Goal: Information Seeking & Learning: Learn about a topic

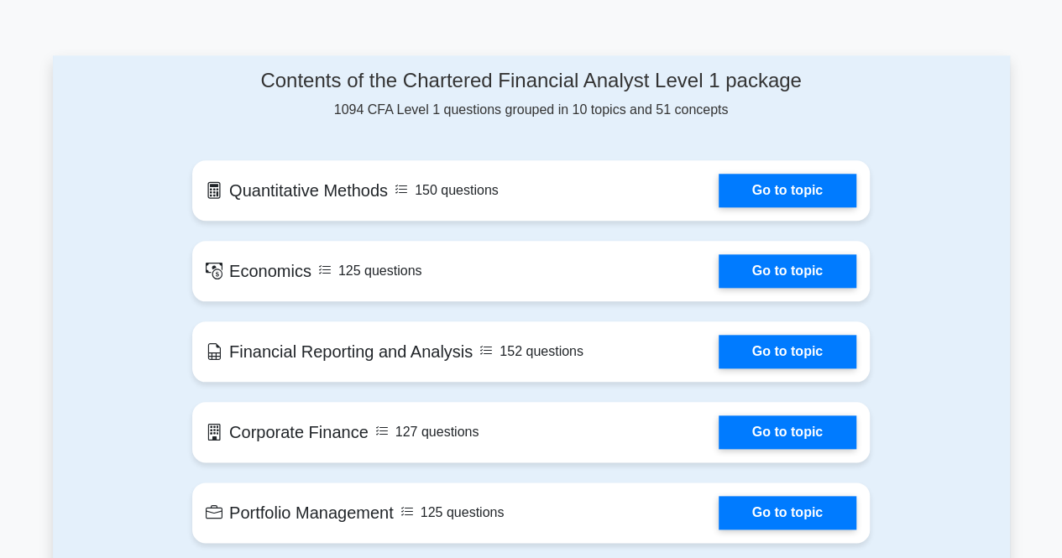
scroll to position [846, 0]
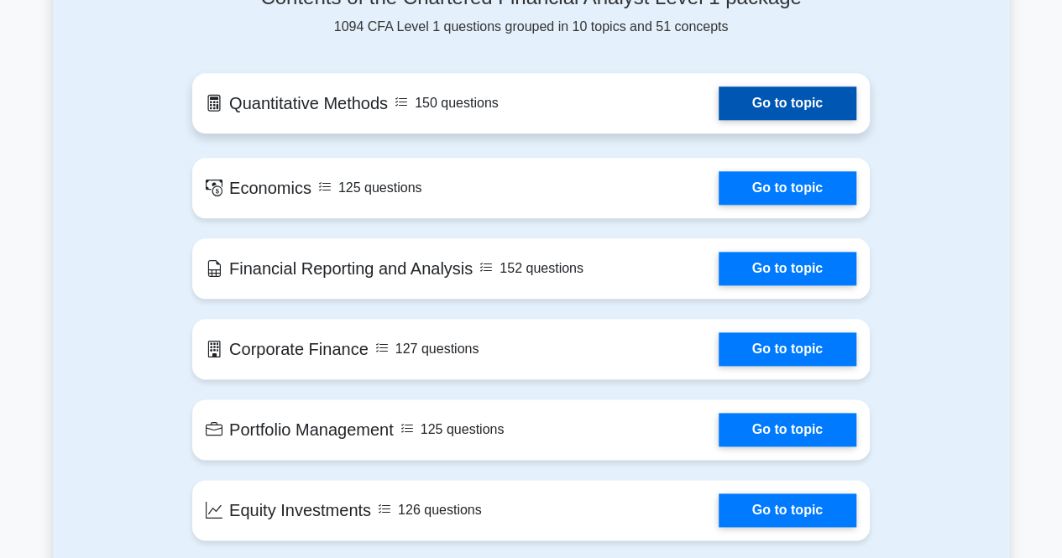
click at [772, 102] on link "Go to topic" at bounding box center [788, 103] width 138 height 34
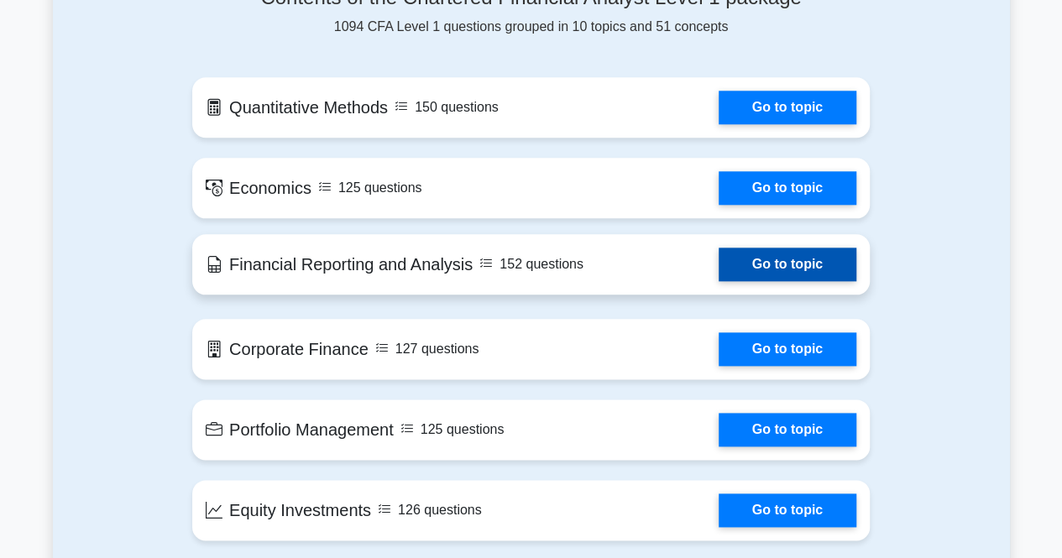
click at [791, 248] on link "Go to topic" at bounding box center [788, 265] width 138 height 34
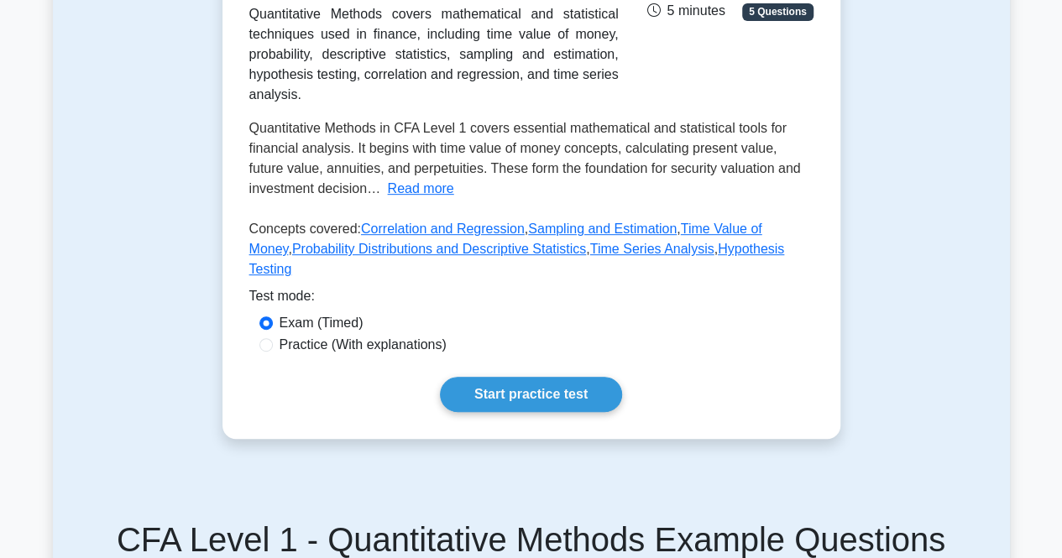
scroll to position [340, 0]
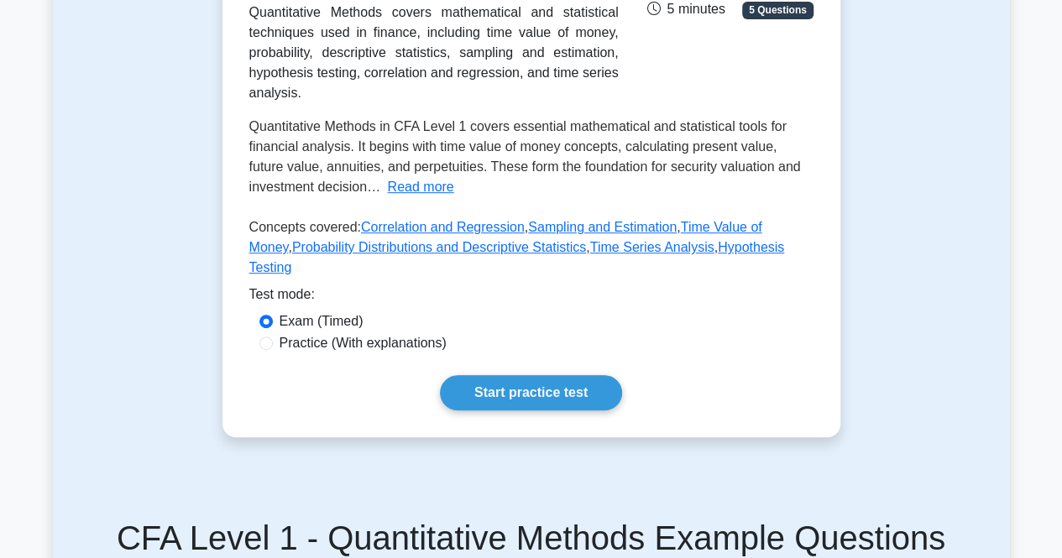
click at [645, 147] on div "Quantitative Methods Covers mathematical and statistical techniques used in fin…" at bounding box center [531, 93] width 564 height 383
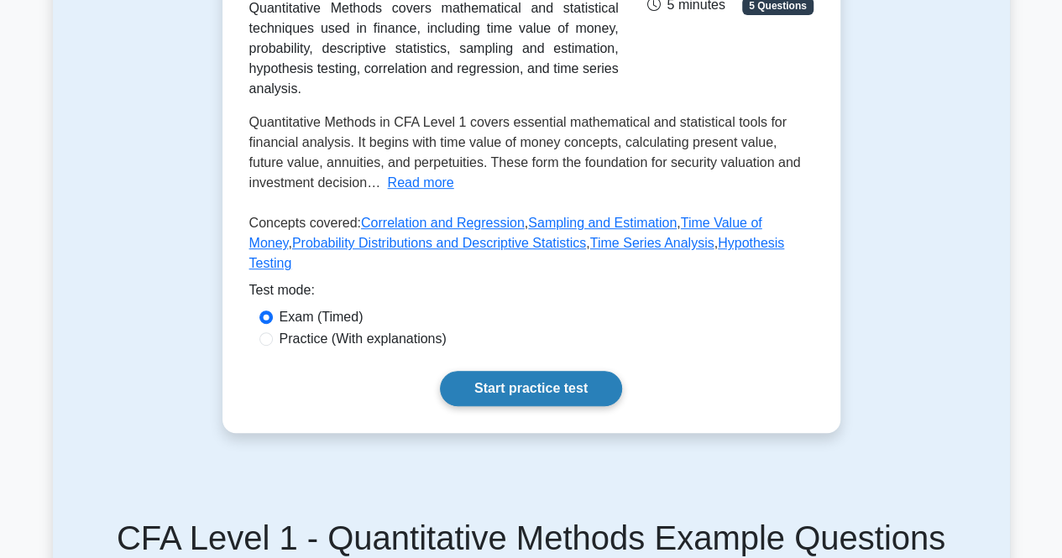
click at [565, 406] on link "Start practice test" at bounding box center [531, 388] width 182 height 35
click at [392, 349] on label "Practice (With explanations)" at bounding box center [363, 339] width 167 height 20
click at [273, 346] on input "Practice (With explanations)" at bounding box center [265, 338] width 13 height 13
radio input "true"
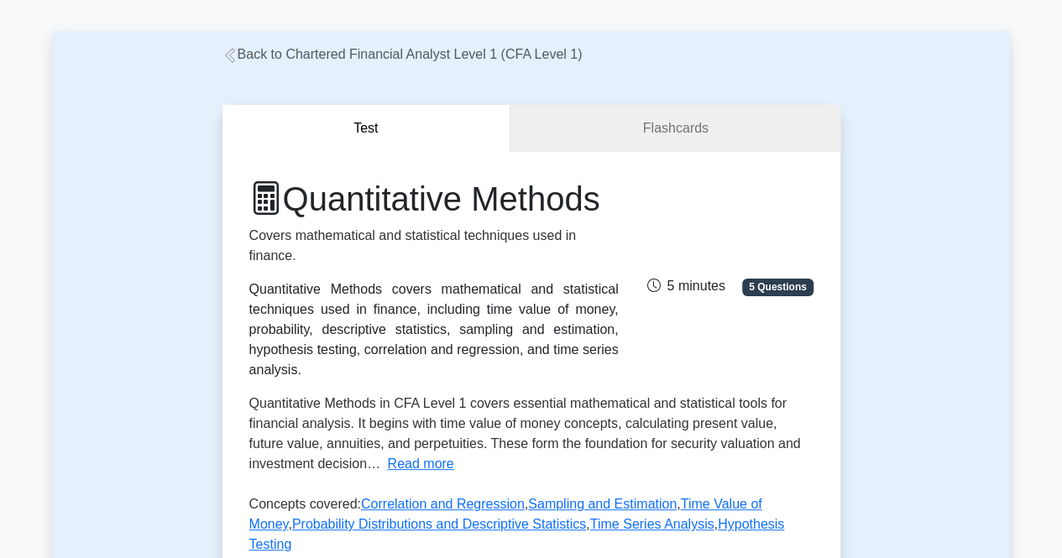
scroll to position [0, 0]
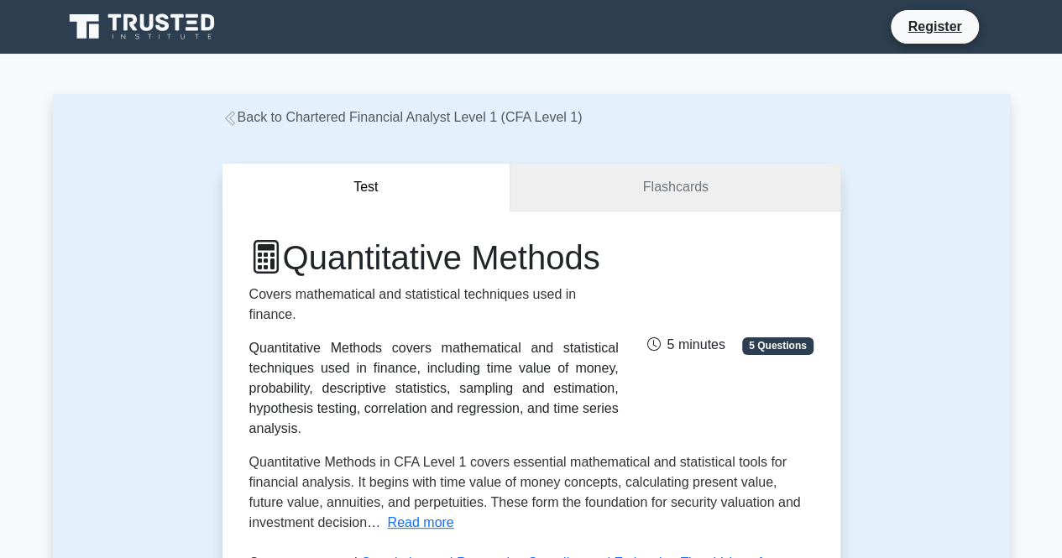
click at [588, 192] on link "Flashcards" at bounding box center [674, 188] width 329 height 48
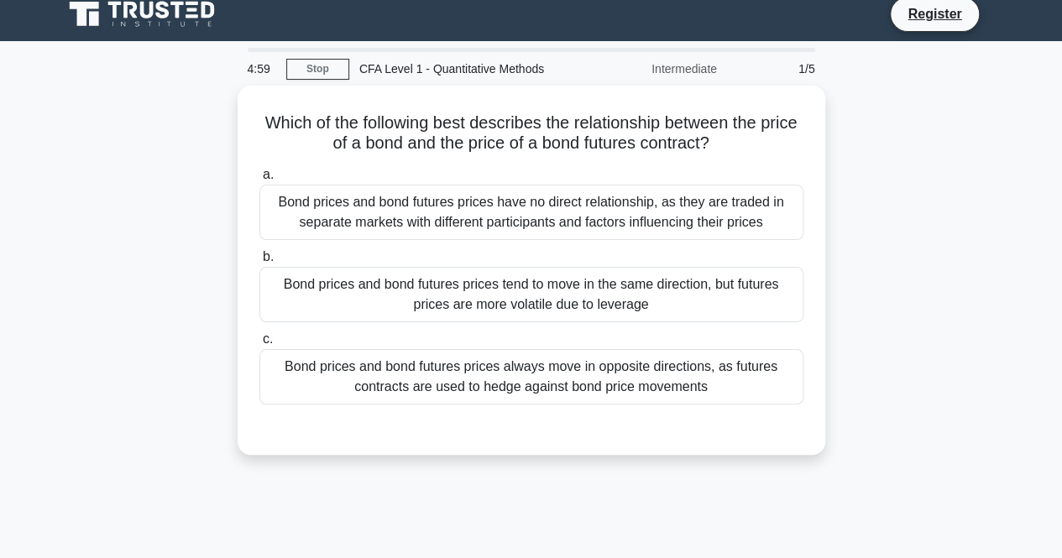
scroll to position [17, 0]
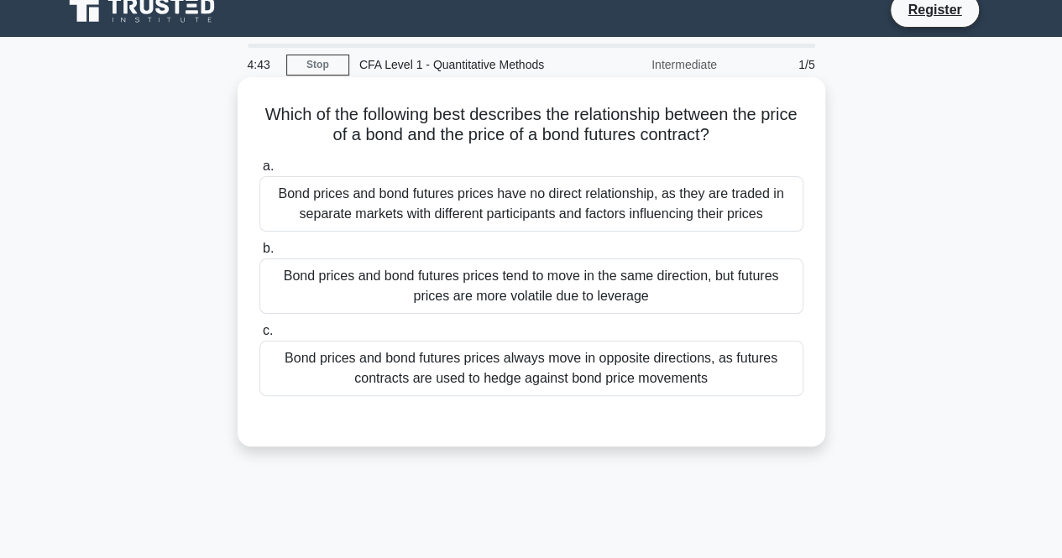
click at [452, 298] on div "Bond prices and bond futures prices tend to move in the same direction, but fut…" at bounding box center [531, 286] width 544 height 55
click at [259, 254] on input "b. Bond prices and bond futures prices tend to move in the same direction, but …" at bounding box center [259, 248] width 0 height 11
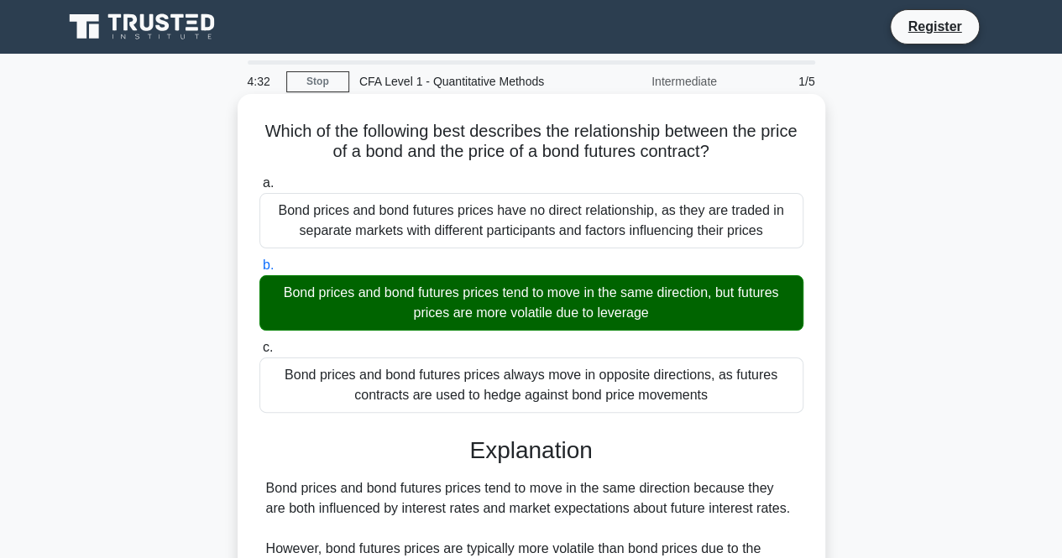
scroll to position [353, 0]
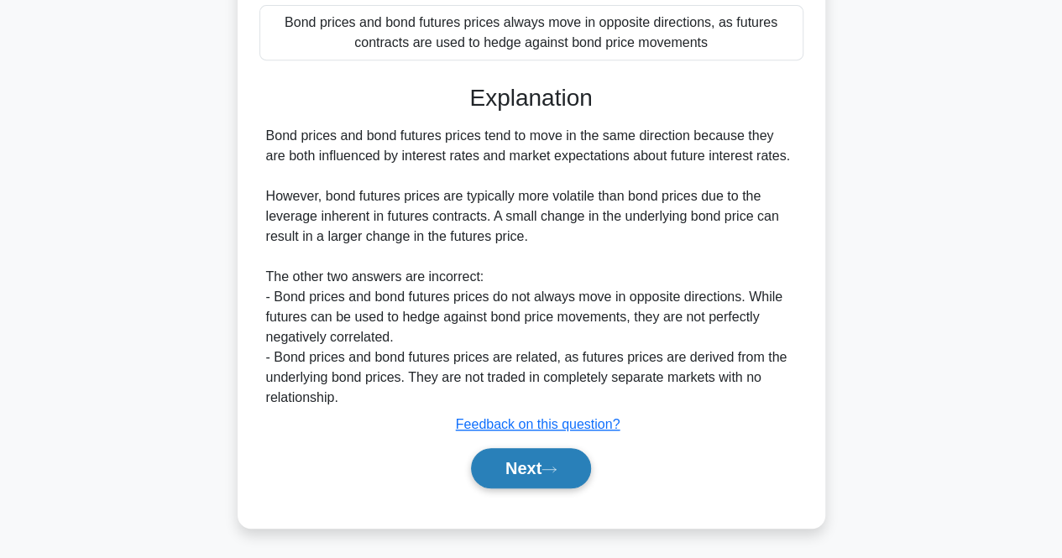
click at [499, 477] on button "Next" at bounding box center [531, 468] width 120 height 40
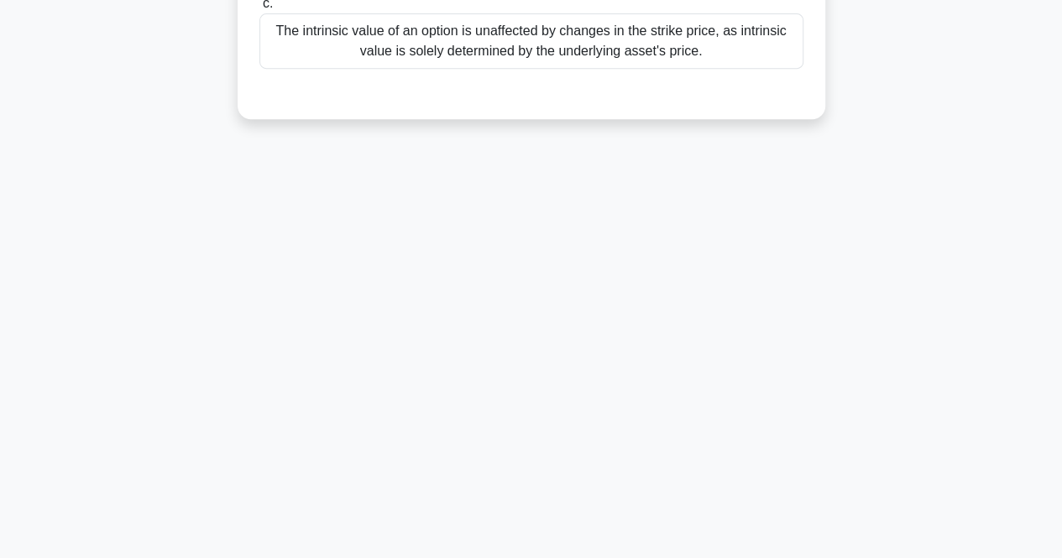
scroll to position [0, 0]
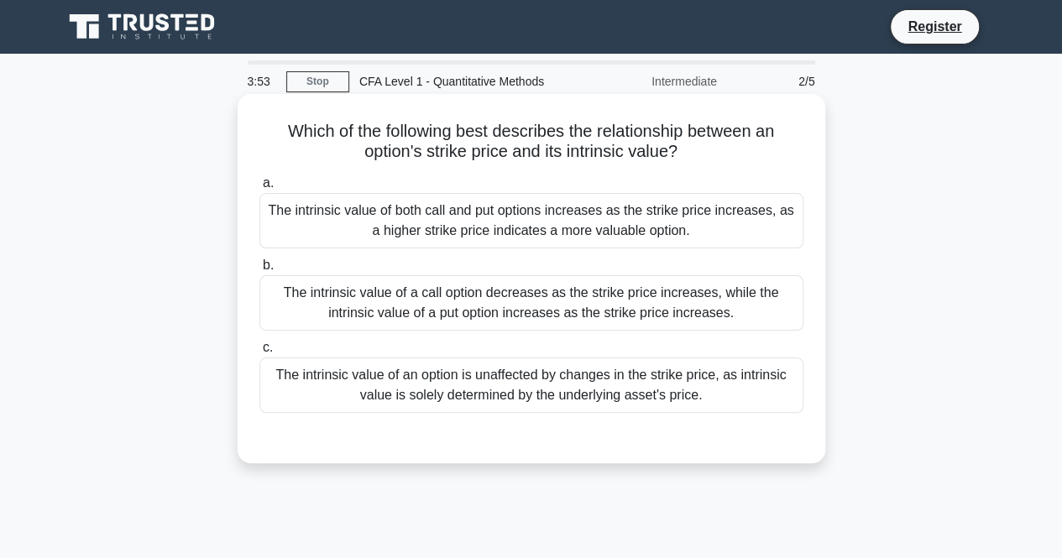
click at [364, 382] on div "The intrinsic value of an option is unaffected by changes in the strike price, …" at bounding box center [531, 385] width 544 height 55
click at [259, 353] on input "c. The intrinsic value of an option is unaffected by changes in the strike pric…" at bounding box center [259, 348] width 0 height 11
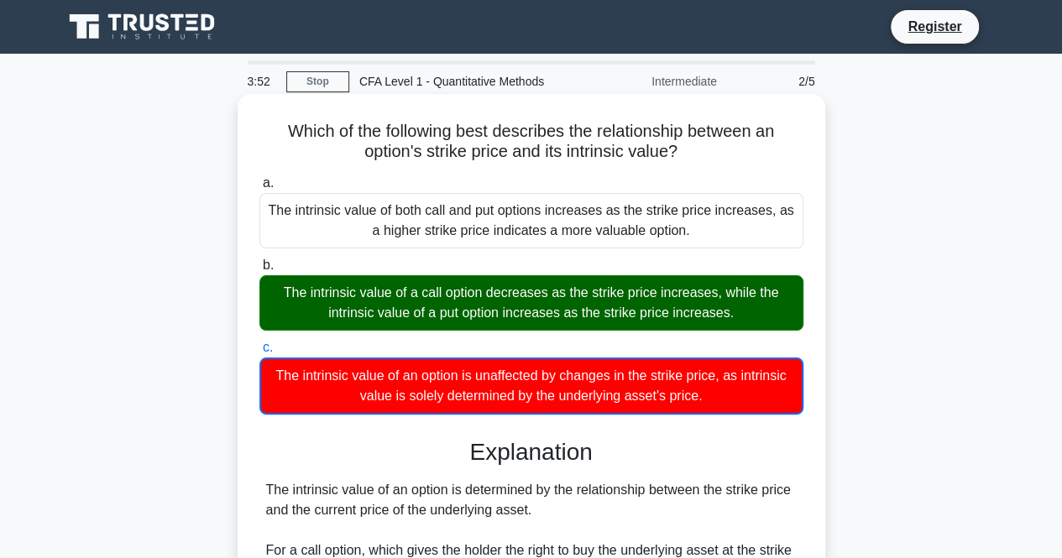
click at [347, 308] on div "The intrinsic value of a call option decreases as the strike price increases, w…" at bounding box center [531, 302] width 544 height 55
click at [259, 271] on input "b. The intrinsic value of a call option decreases as the strike price increases…" at bounding box center [259, 265] width 0 height 11
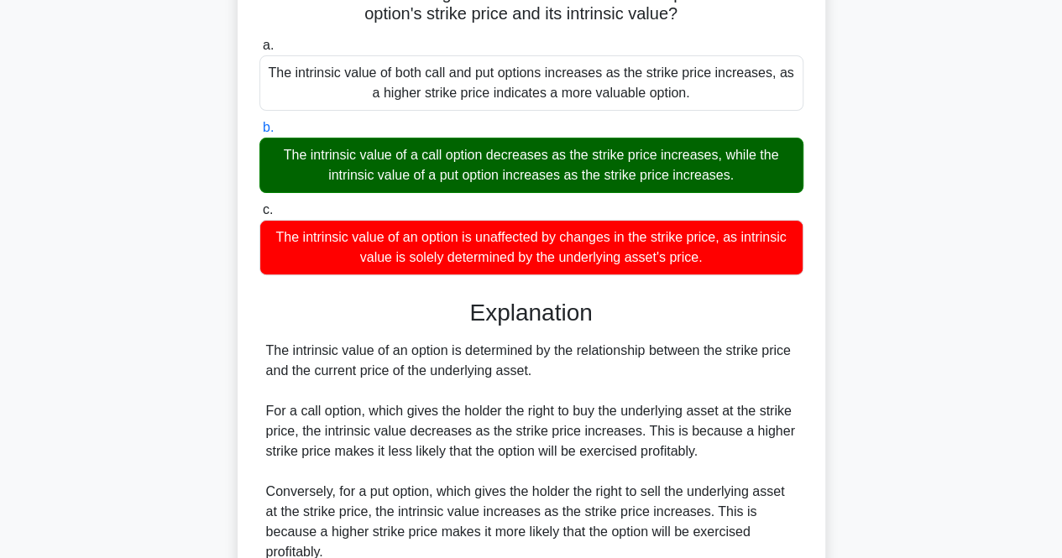
scroll to position [168, 0]
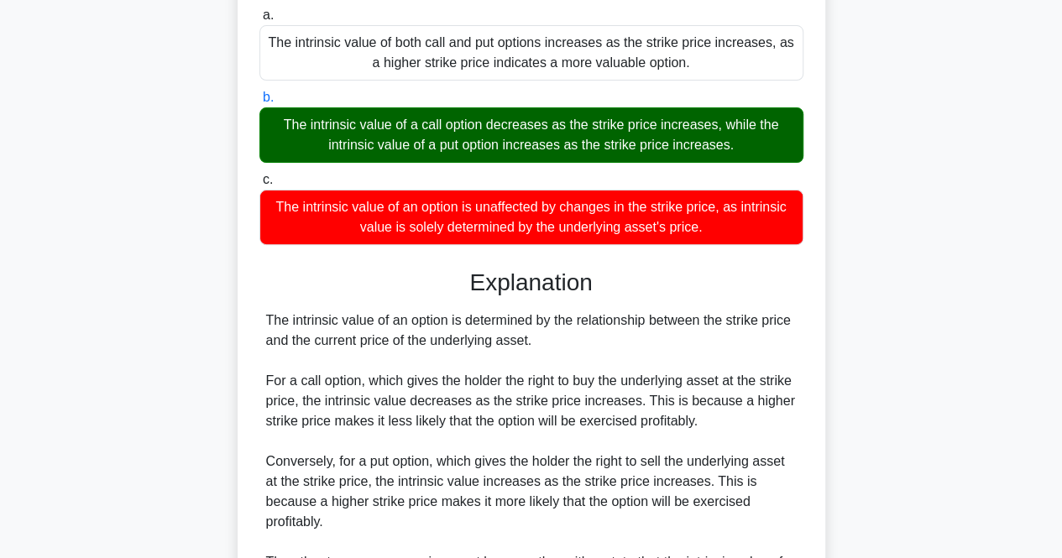
click at [335, 166] on div "a. The intrinsic value of both call and put options increases as the strike pri…" at bounding box center [531, 125] width 564 height 247
click at [334, 139] on div "The intrinsic value of a call option decreases as the strike price increases, w…" at bounding box center [531, 134] width 544 height 55
click at [259, 103] on input "b. The intrinsic value of a call option decreases as the strike price increases…" at bounding box center [259, 97] width 0 height 11
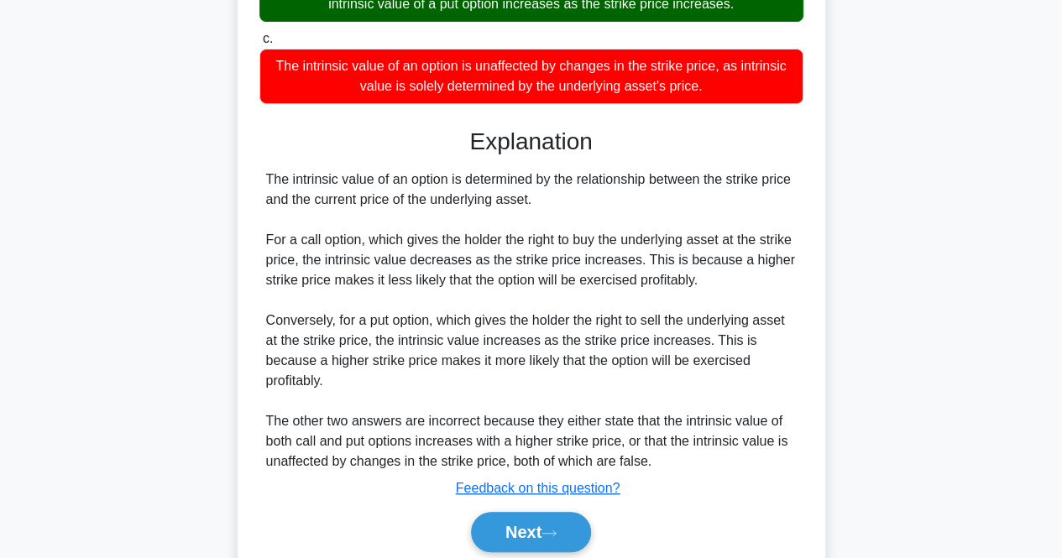
scroll to position [353, 0]
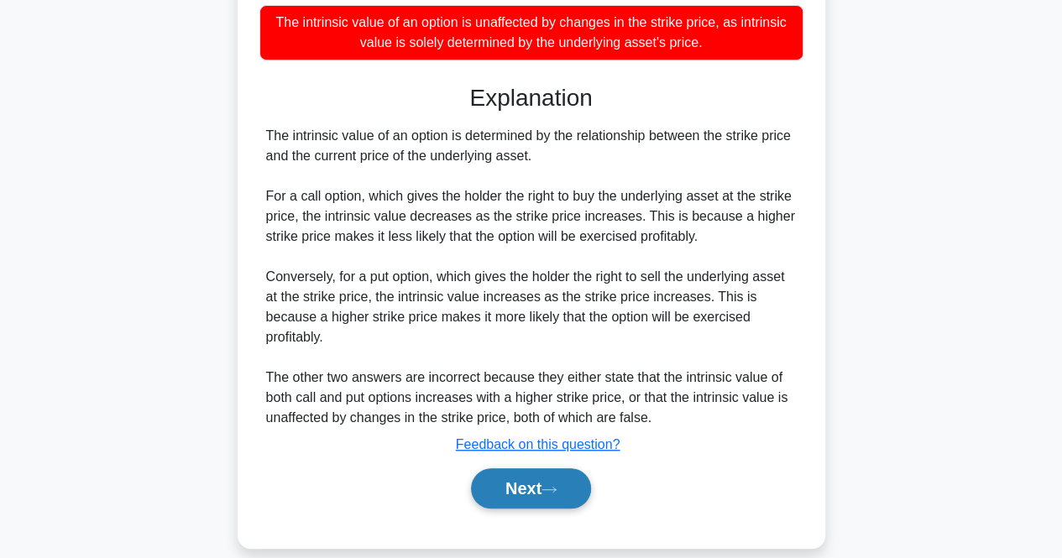
click at [506, 468] on button "Next" at bounding box center [531, 488] width 120 height 40
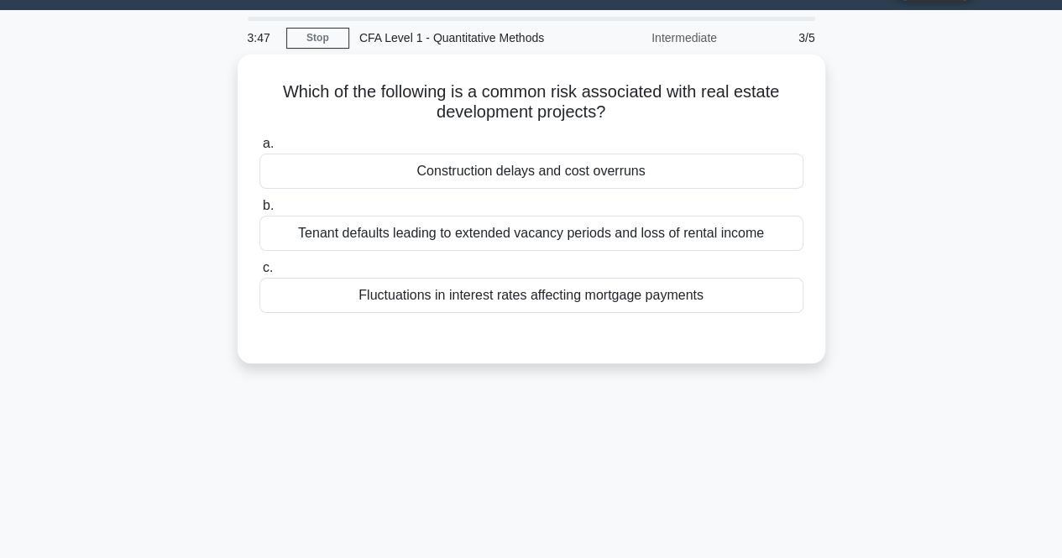
scroll to position [0, 0]
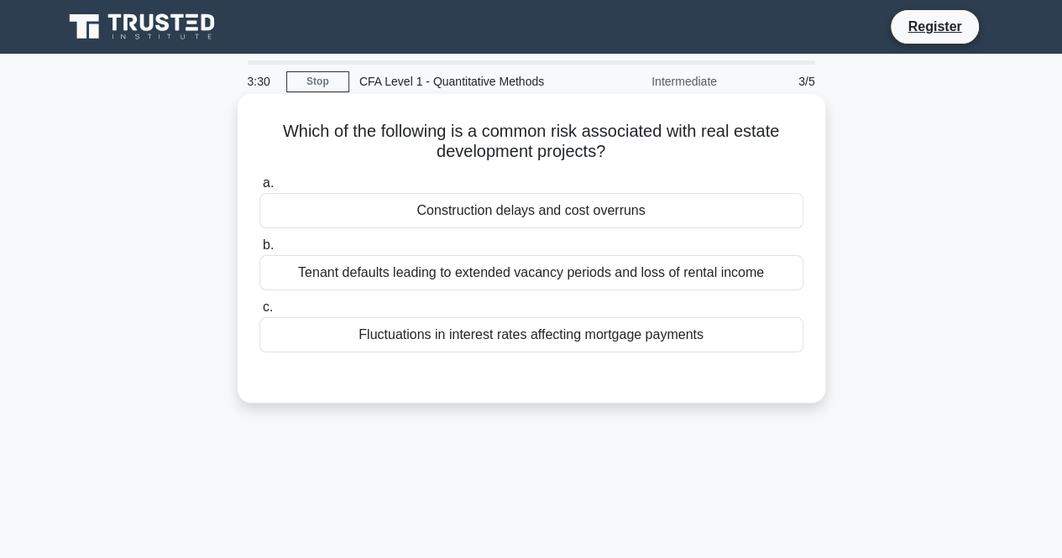
click at [431, 340] on div "Fluctuations in interest rates affecting mortgage payments" at bounding box center [531, 334] width 544 height 35
click at [259, 313] on input "c. Fluctuations in interest rates affecting mortgage payments" at bounding box center [259, 307] width 0 height 11
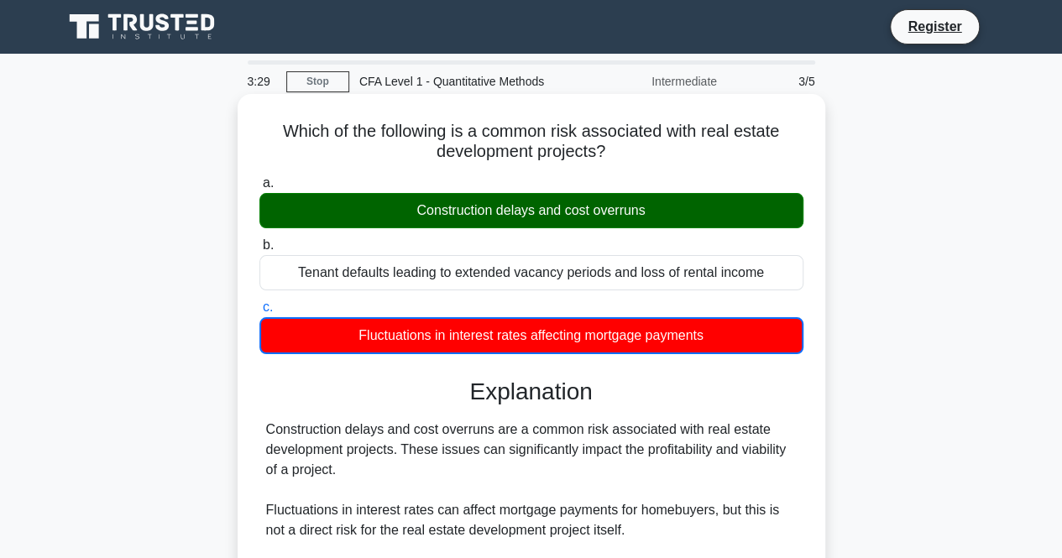
click at [448, 202] on div "Construction delays and cost overruns" at bounding box center [531, 210] width 544 height 35
click at [259, 189] on input "a. Construction delays and cost overruns" at bounding box center [259, 183] width 0 height 11
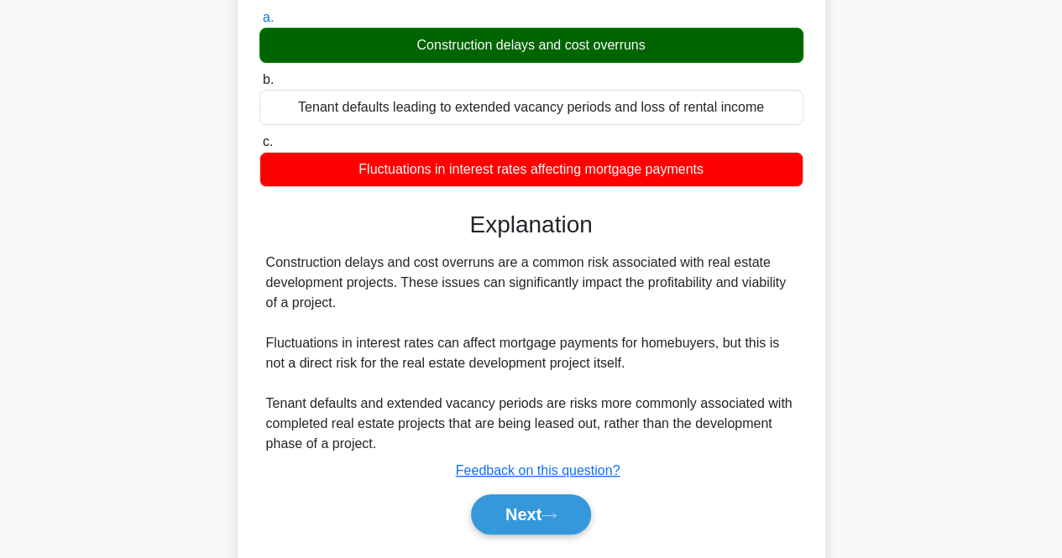
scroll to position [168, 0]
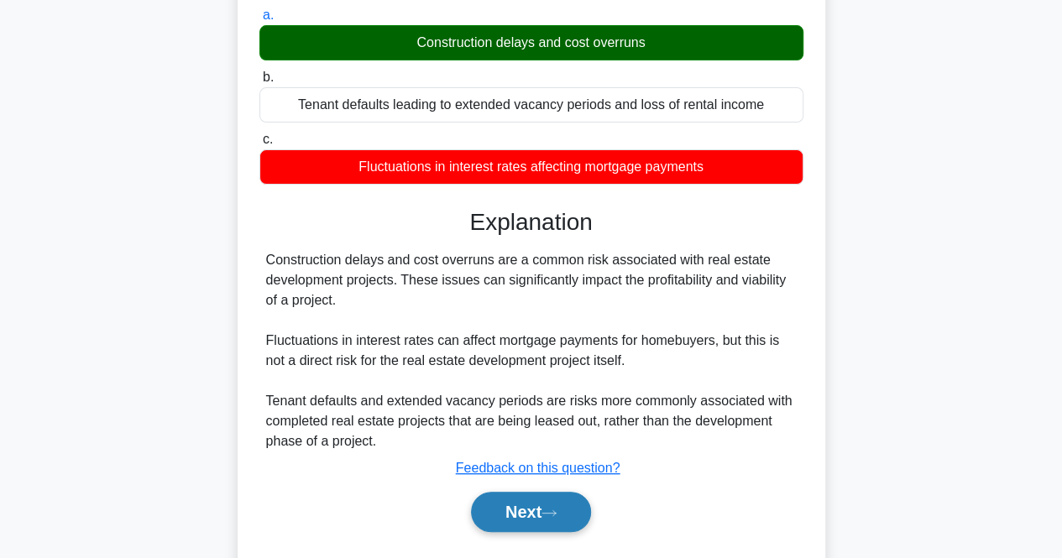
click at [538, 505] on button "Next" at bounding box center [531, 512] width 120 height 40
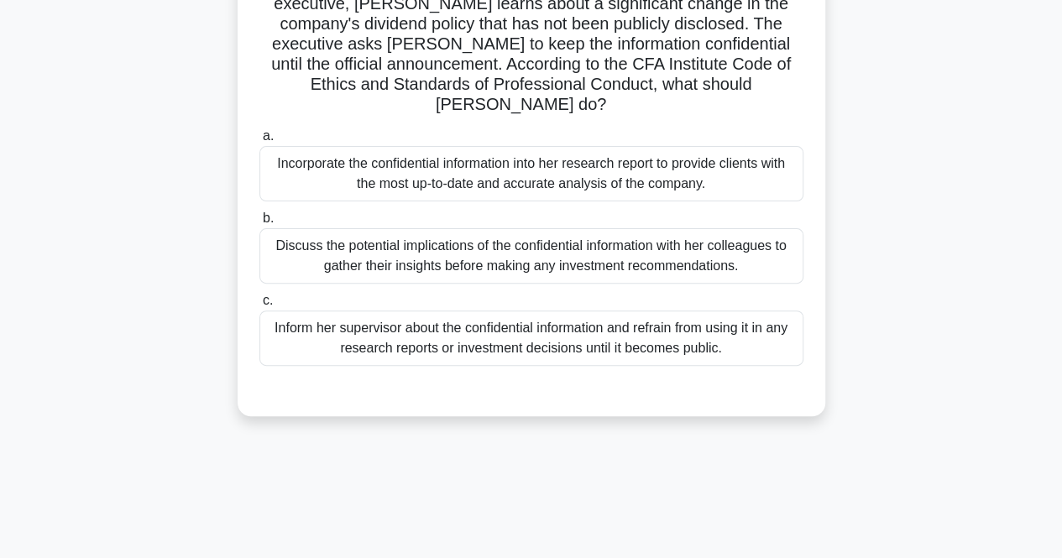
click at [512, 316] on div "Inform her supervisor about the confidential information and refrain from using…" at bounding box center [531, 338] width 544 height 55
click at [259, 306] on input "c. Inform her supervisor about the confidential information and refrain from us…" at bounding box center [259, 300] width 0 height 11
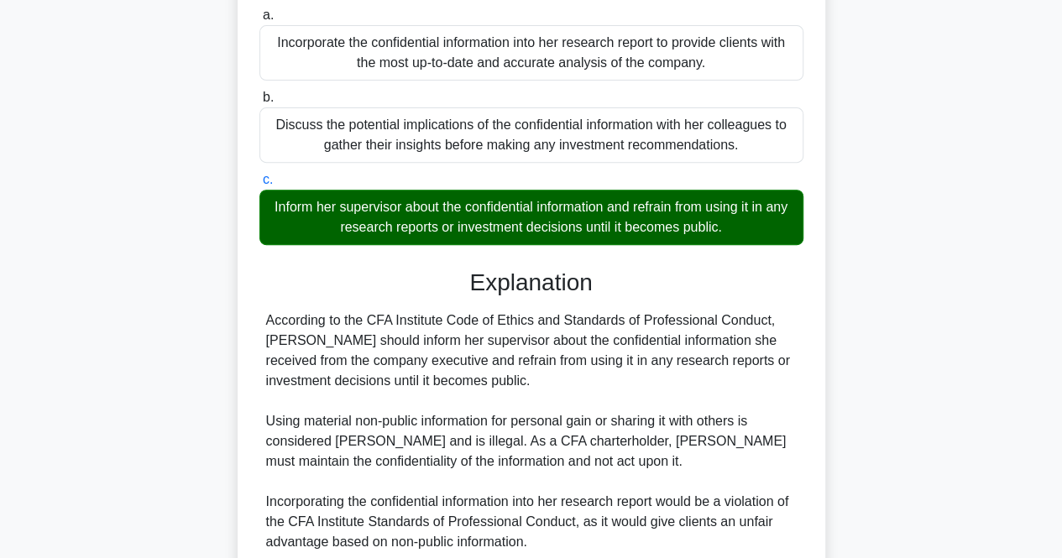
scroll to position [420, 0]
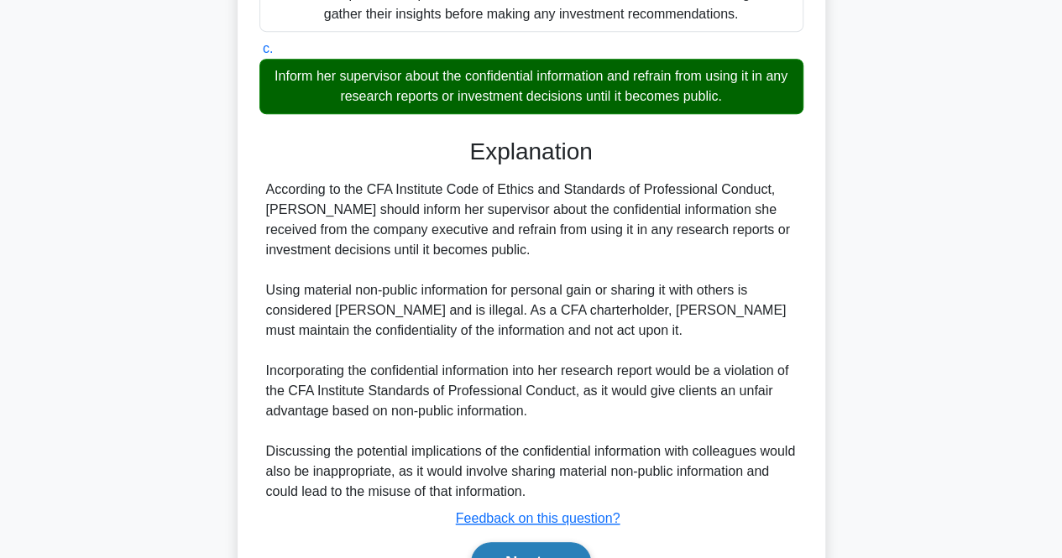
click at [520, 542] on button "Next" at bounding box center [531, 562] width 120 height 40
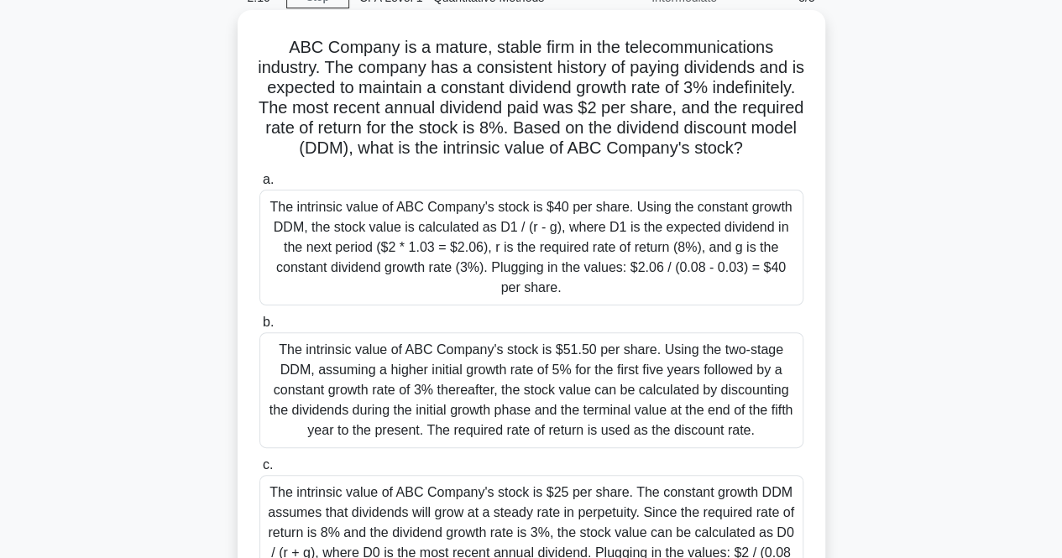
scroll to position [252, 0]
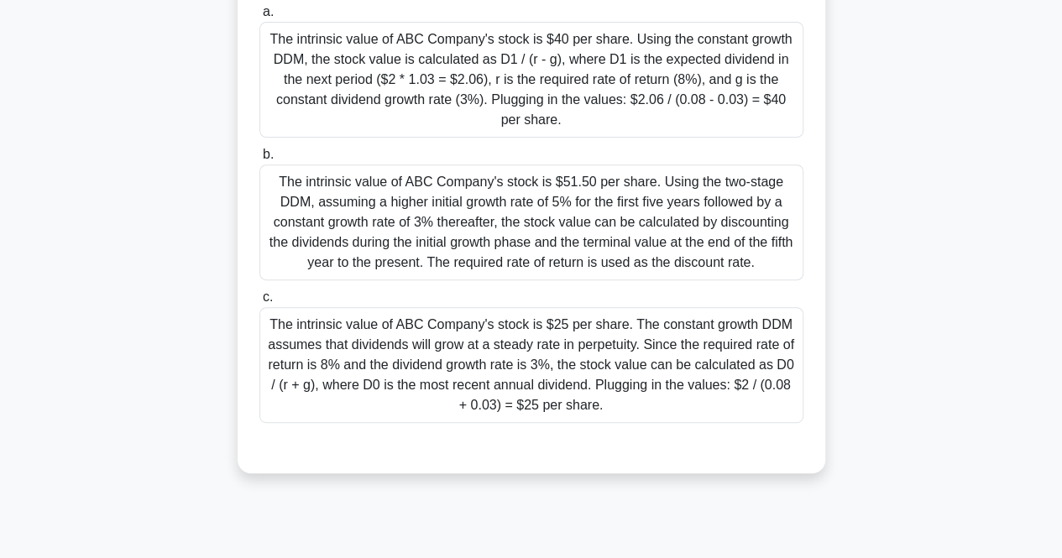
click at [477, 138] on div "The intrinsic value of ABC Company's stock is $40 per share. Using the constant…" at bounding box center [531, 80] width 544 height 116
click at [259, 18] on input "a. The intrinsic value of ABC Company's stock is $40 per share. Using the const…" at bounding box center [259, 12] width 0 height 11
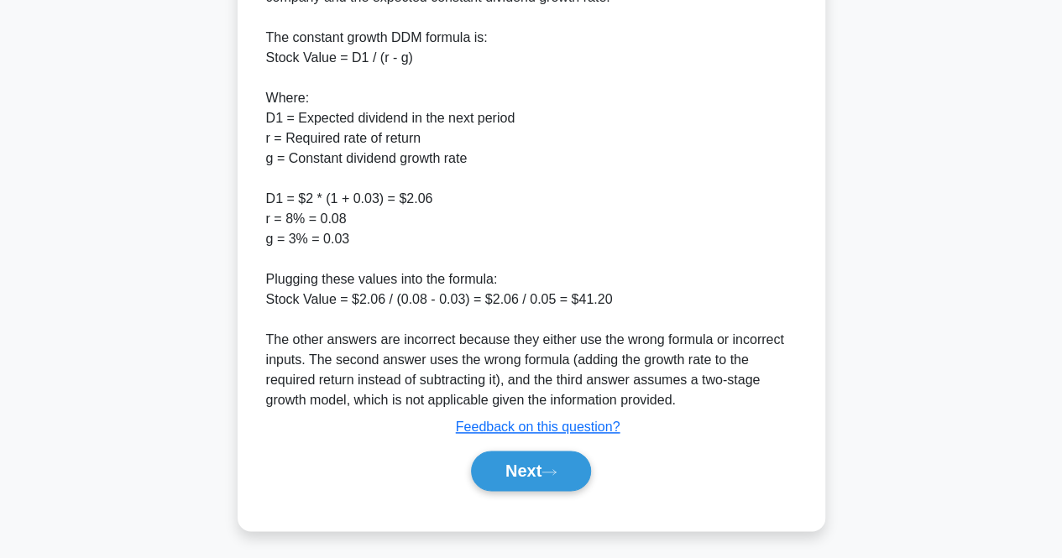
scroll to position [816, 0]
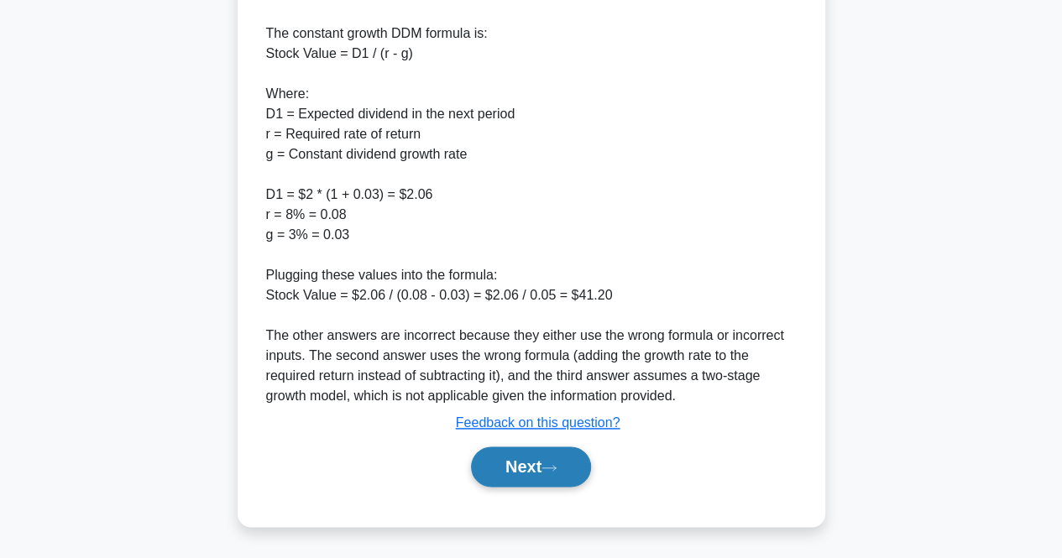
click at [495, 461] on button "Next" at bounding box center [531, 467] width 120 height 40
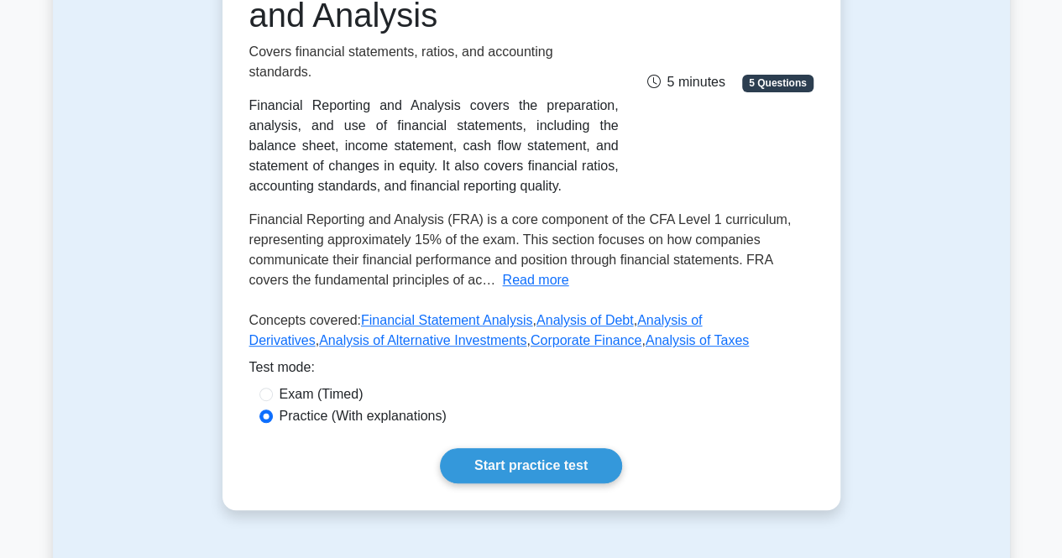
scroll to position [420, 0]
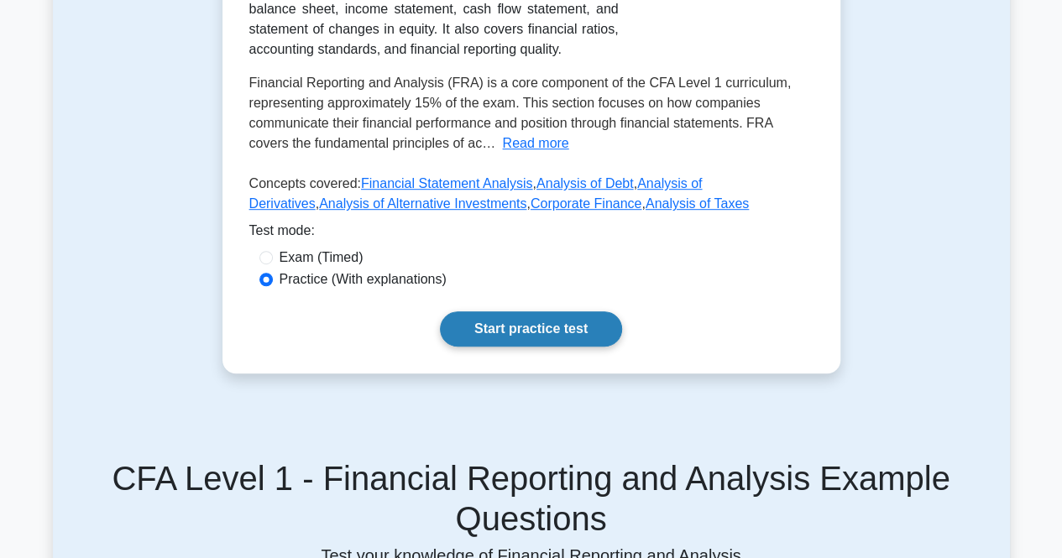
click at [547, 324] on link "Start practice test" at bounding box center [531, 328] width 182 height 35
click at [327, 248] on label "Exam (Timed)" at bounding box center [322, 258] width 84 height 20
click at [273, 251] on input "Exam (Timed)" at bounding box center [265, 257] width 13 height 13
radio input "true"
click at [478, 318] on link "Start practice test" at bounding box center [531, 328] width 182 height 35
